Goal: Transaction & Acquisition: Obtain resource

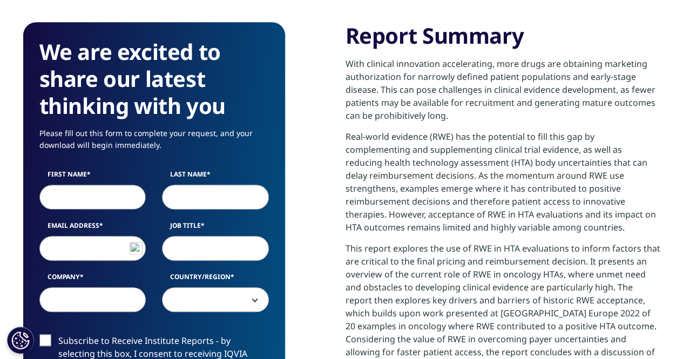
click at [60, 197] on input "First Name" at bounding box center [92, 197] width 107 height 25
type input "Ebony"
type input "[PERSON_NAME]-Aje"
type input "[EMAIL_ADDRESS][DOMAIN_NAME]"
select select "[GEOGRAPHIC_DATA]"
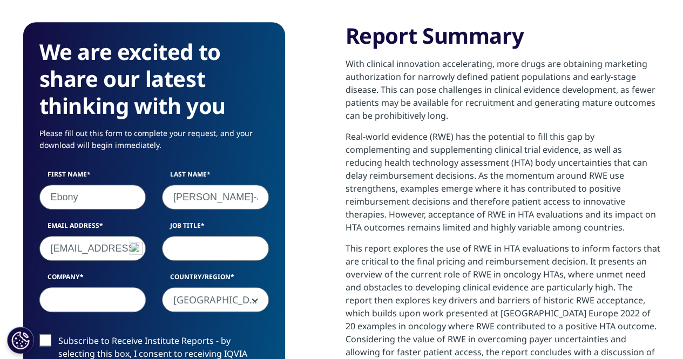
click at [206, 248] on input "Job Title" at bounding box center [215, 248] width 107 height 25
drag, startPoint x: 50, startPoint y: 250, endPoint x: 266, endPoint y: 299, distance: 221.6
click at [266, 299] on div "First Name Ebony Last Name [PERSON_NAME] Email Address [EMAIL_ADDRESS][DOMAIN_N…" at bounding box center [154, 247] width 246 height 154
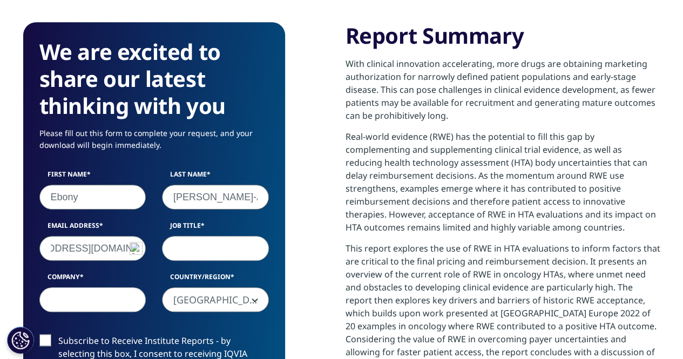
type input "[EMAIL_ADDRESS][DOMAIN_NAME]"
type input "Executive Director & Head, Patient Centered Outcomes Science"
click at [109, 298] on input "Company" at bounding box center [92, 299] width 107 height 25
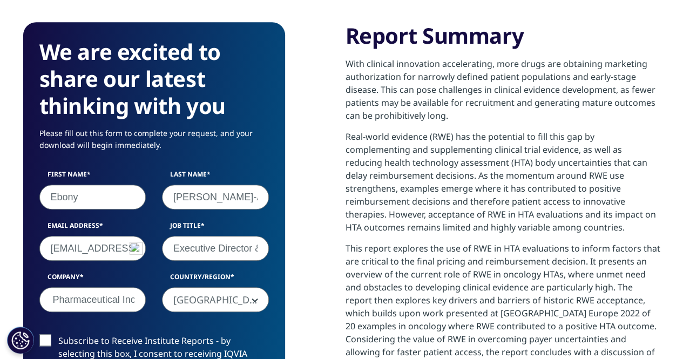
type input "BioMarin Pharmaceutical Inc"
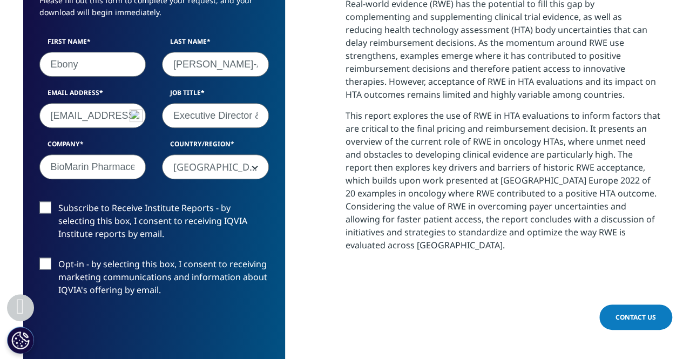
scroll to position [570, 0]
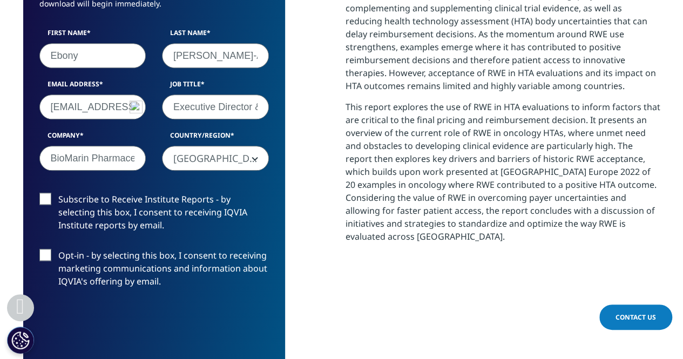
click at [45, 197] on label "Subscribe to Receive Institute Reports - by selecting this box, I consent to re…" at bounding box center [154, 215] width 230 height 45
click at [58, 193] on input "Subscribe to Receive Institute Reports - by selecting this box, I consent to re…" at bounding box center [58, 193] width 0 height 0
click at [46, 255] on label "Opt-in - by selecting this box, I consent to receiving marketing communications…" at bounding box center [154, 271] width 230 height 45
click at [58, 249] on input "Opt-in - by selecting this box, I consent to receiving marketing communications…" at bounding box center [58, 249] width 0 height 0
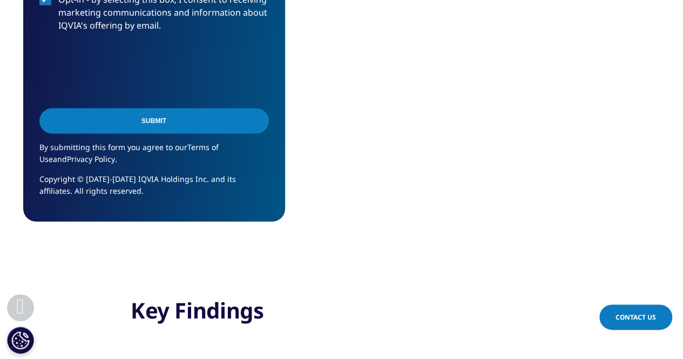
click at [184, 124] on input "Submit" at bounding box center [154, 120] width 230 height 25
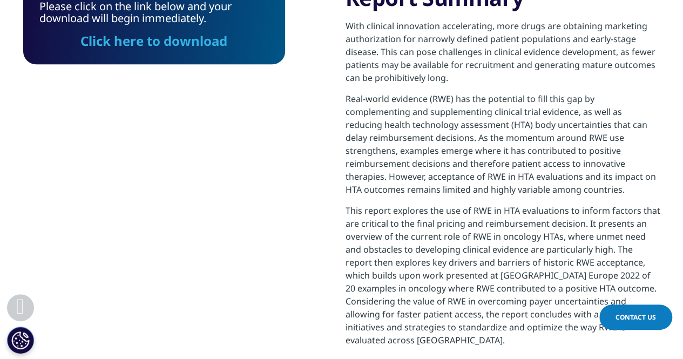
scroll to position [397, 637]
click at [191, 43] on link "Click here to download" at bounding box center [153, 41] width 147 height 18
